Goal: Check status: Check status

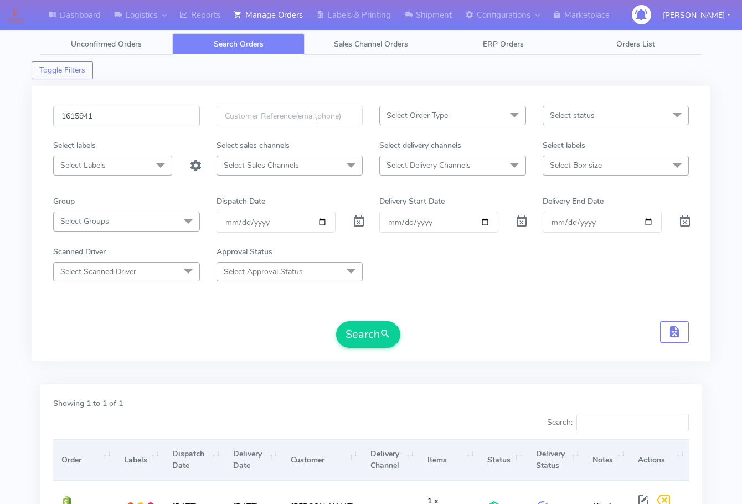
click at [129, 112] on input "1615941" at bounding box center [126, 116] width 147 height 20
paste input "6043"
type input "1616043"
click at [376, 336] on button "Search" at bounding box center [368, 334] width 64 height 27
click at [124, 115] on input "1616043" at bounding box center [126, 116] width 147 height 20
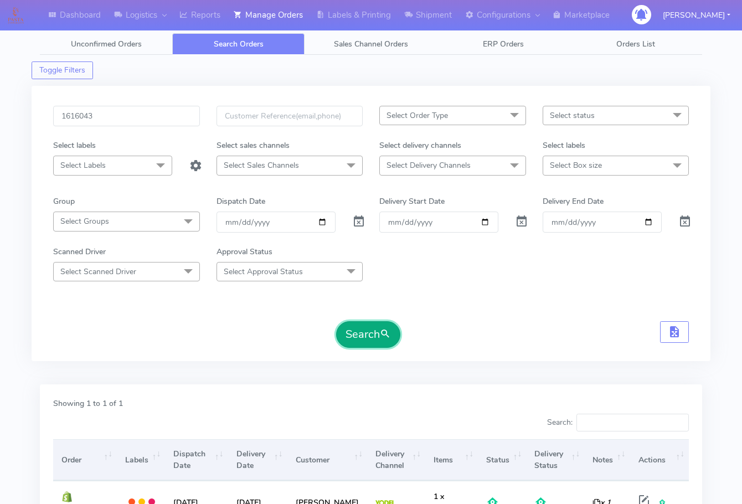
click at [375, 331] on button "Search" at bounding box center [368, 334] width 64 height 27
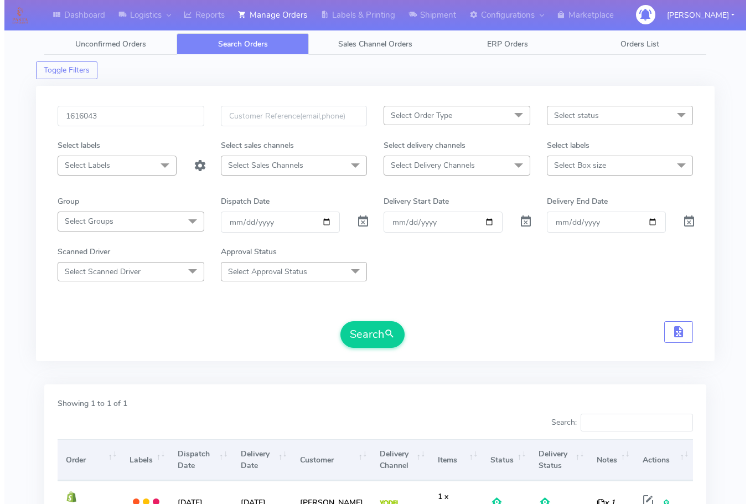
scroll to position [124, 0]
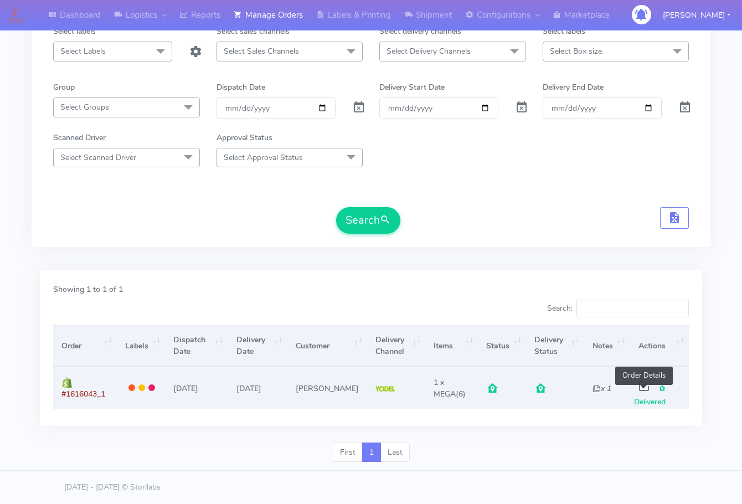
click at [644, 383] on span at bounding box center [644, 388] width 20 height 11
select select "5"
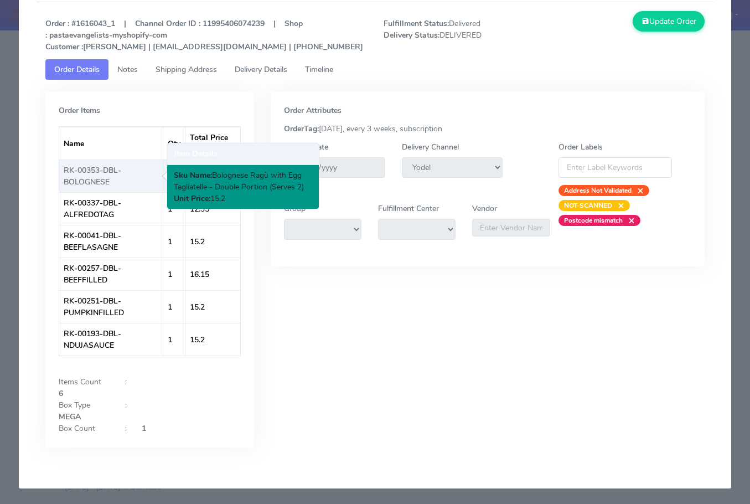
scroll to position [0, 0]
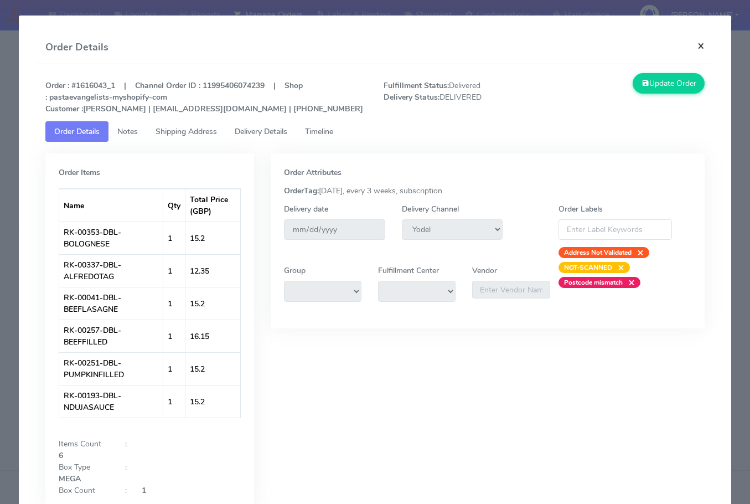
click at [689, 42] on button "×" at bounding box center [701, 45] width 25 height 29
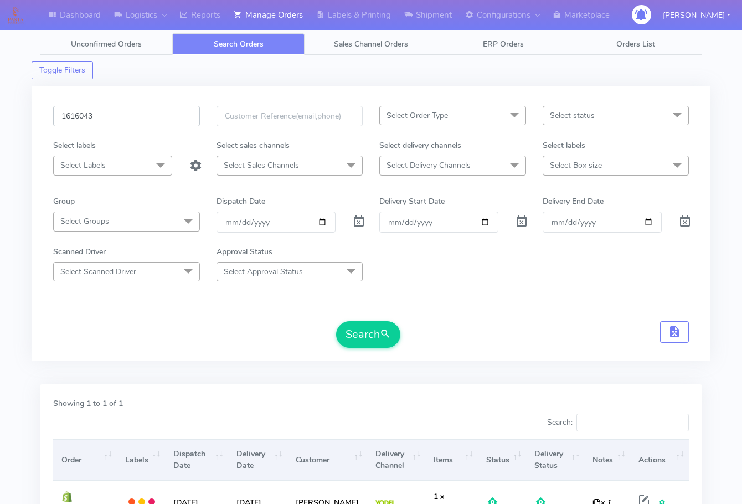
click at [104, 114] on input "1616043" at bounding box center [126, 116] width 147 height 20
paste input "5854A"
type input "1615854A"
click at [367, 322] on button "Search" at bounding box center [368, 334] width 64 height 27
